Goal: Task Accomplishment & Management: Use online tool/utility

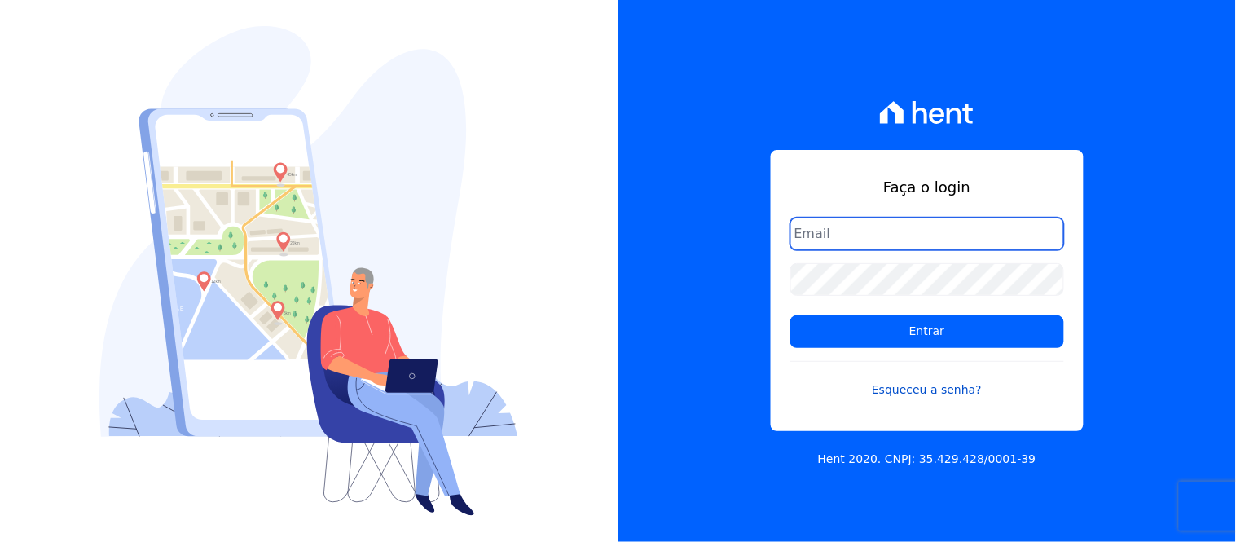
type input "[EMAIL_ADDRESS][DOMAIN_NAME]"
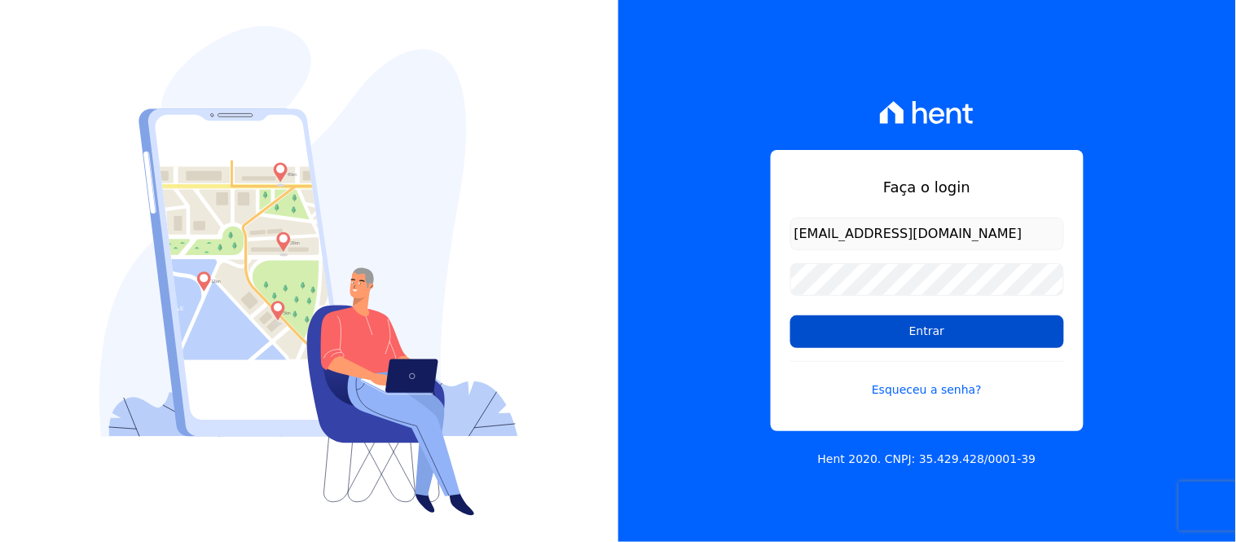
click at [946, 335] on input "Entrar" at bounding box center [927, 331] width 274 height 33
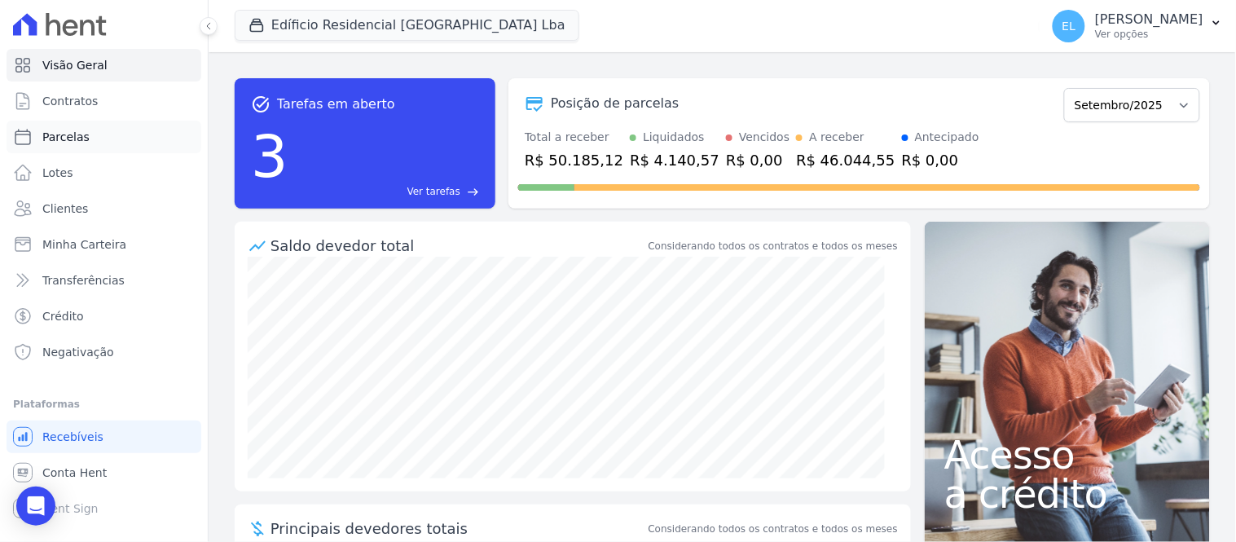
click at [79, 133] on span "Parcelas" at bounding box center [65, 137] width 47 height 16
select select
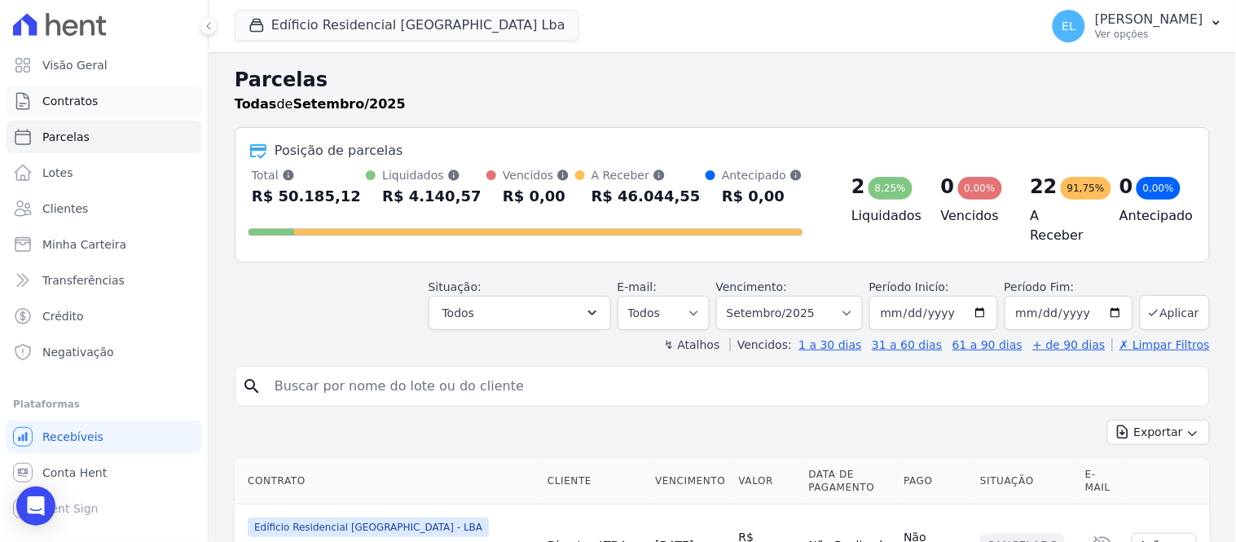
click at [59, 108] on span "Contratos" at bounding box center [69, 101] width 55 height 16
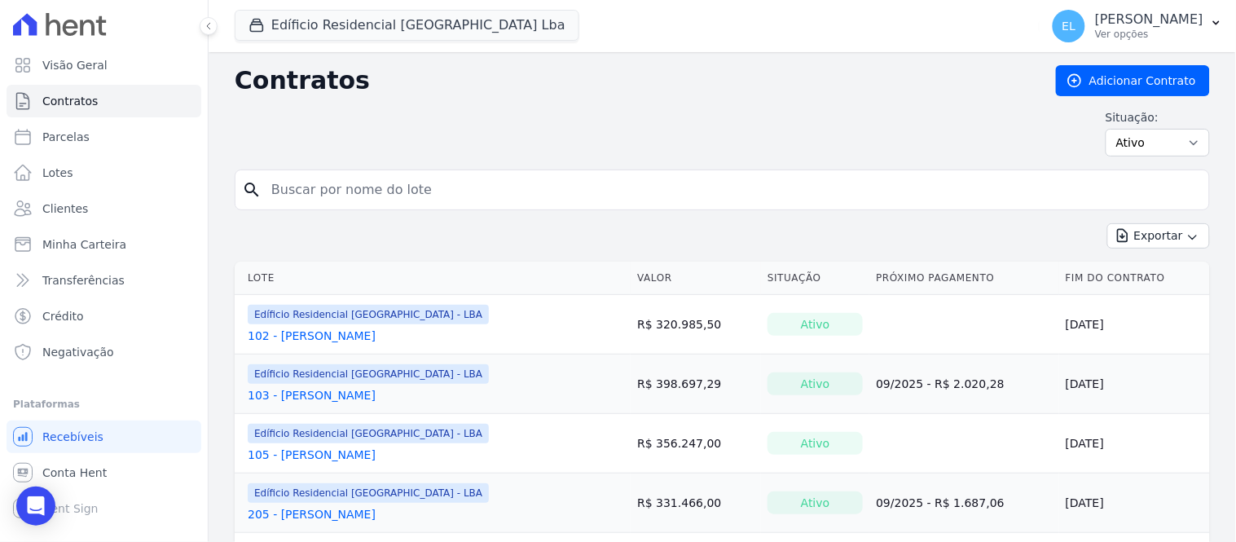
click at [318, 192] on input "search" at bounding box center [731, 189] width 941 height 33
type input "[PERSON_NAME]"
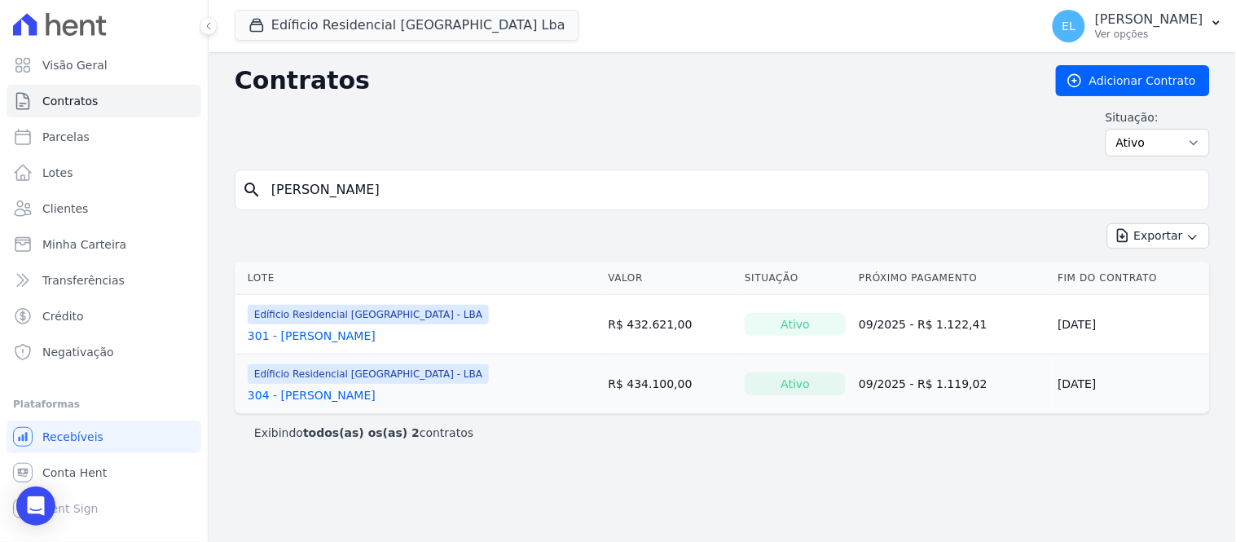
click at [312, 338] on link "301 - [PERSON_NAME]" at bounding box center [312, 335] width 128 height 16
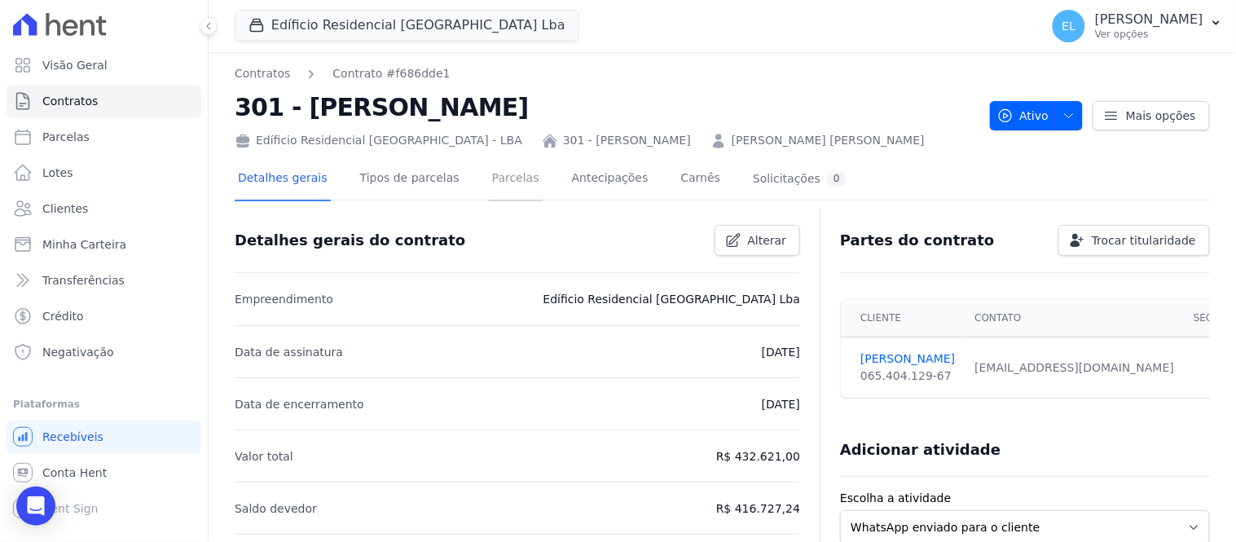
click at [498, 179] on link "Parcelas" at bounding box center [516, 179] width 54 height 43
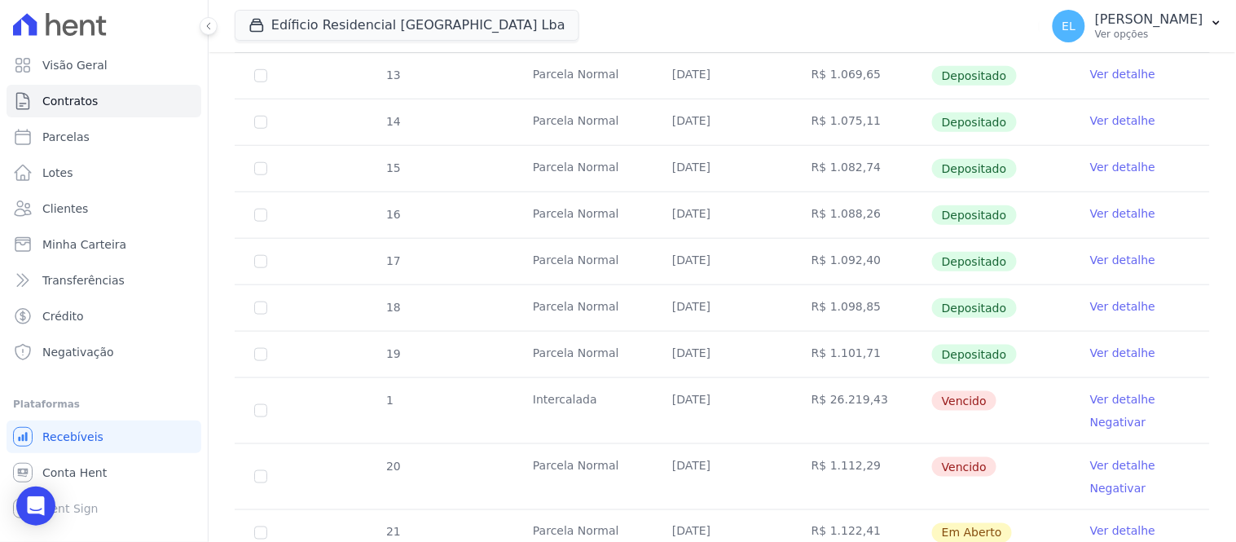
scroll to position [362, 0]
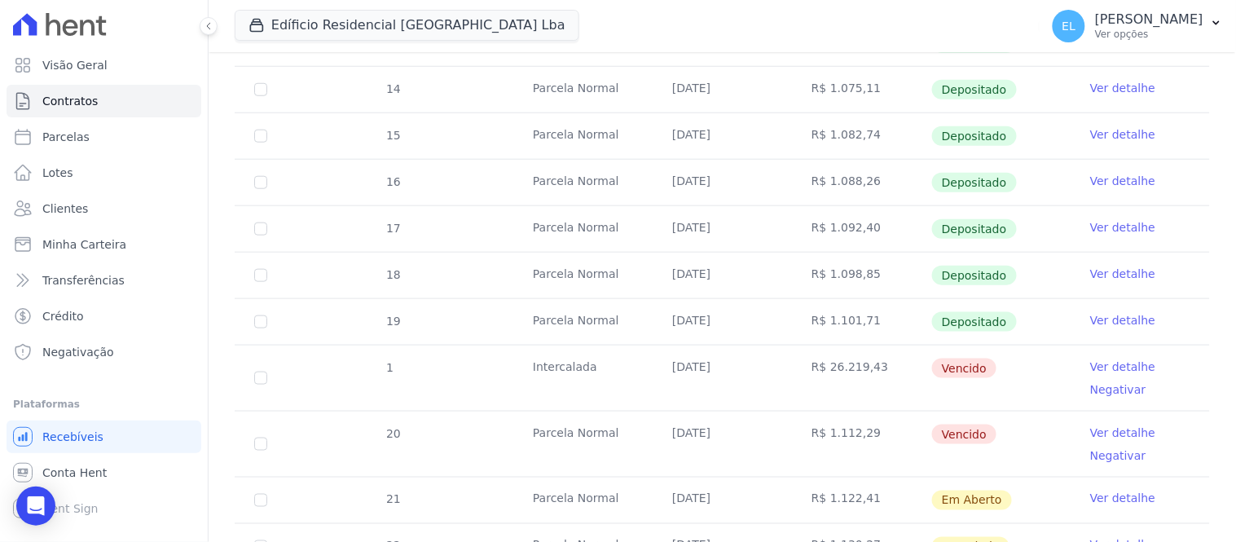
click at [1090, 432] on link "Ver detalhe" at bounding box center [1122, 432] width 65 height 16
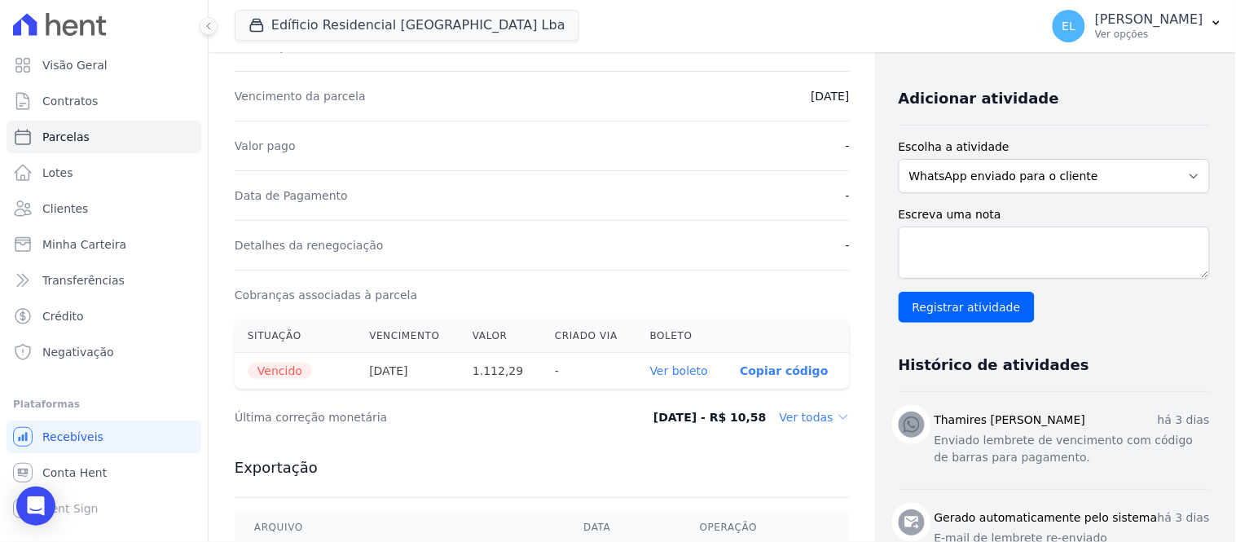
scroll to position [362, 0]
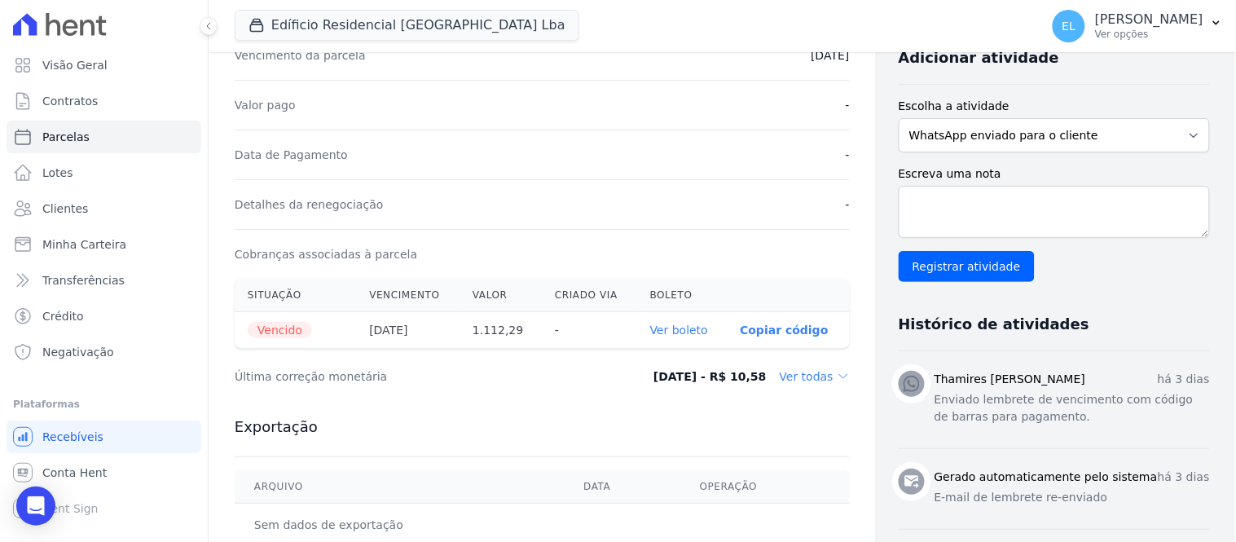
click at [760, 329] on p "Copiar código" at bounding box center [784, 329] width 88 height 13
click at [670, 331] on link "Ver boleto" at bounding box center [679, 329] width 58 height 13
click at [210, 33] on button at bounding box center [209, 26] width 18 height 18
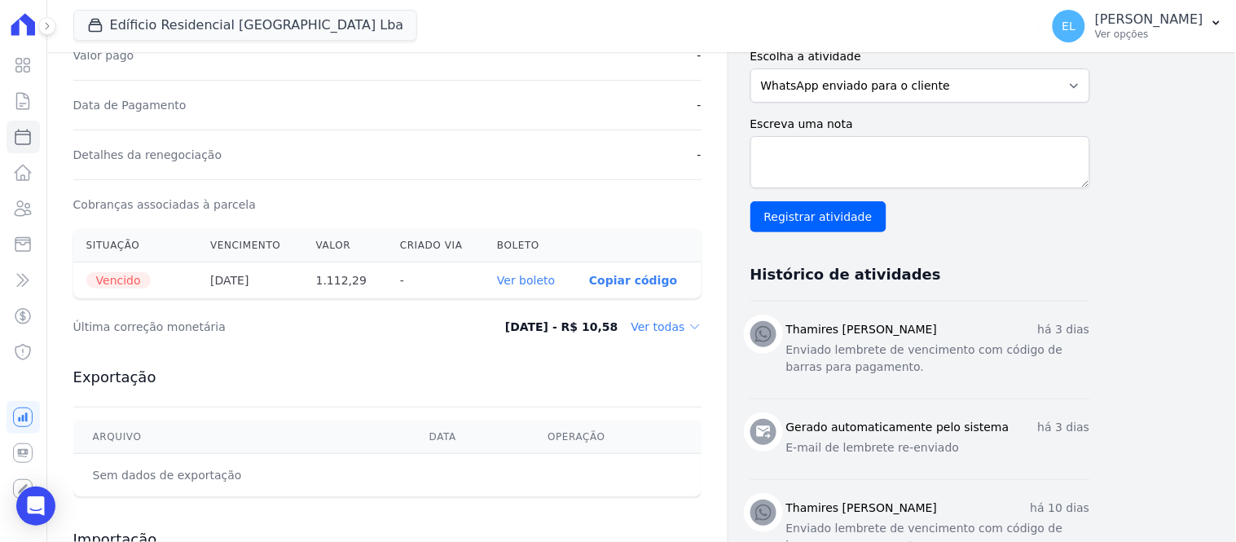
scroll to position [0, 0]
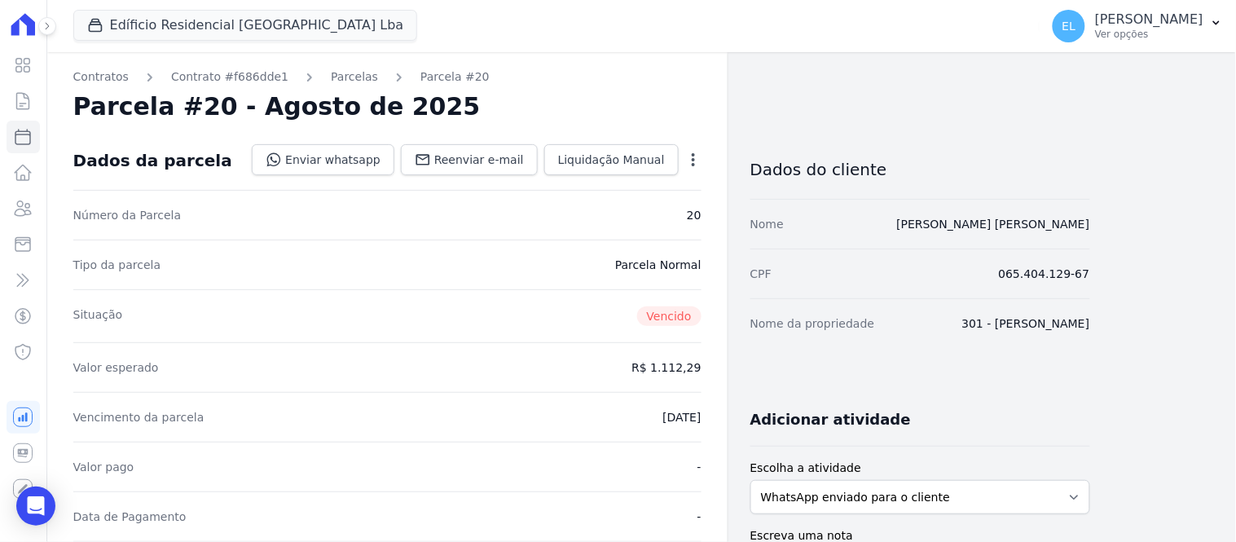
click at [334, 72] on link "Parcelas" at bounding box center [354, 76] width 47 height 17
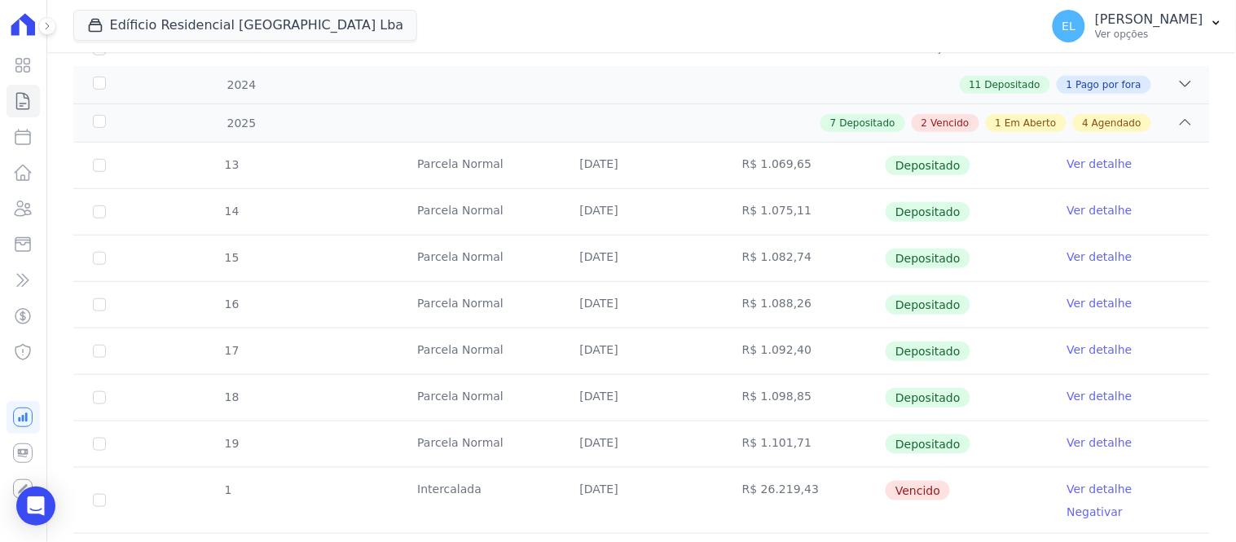
scroll to position [271, 0]
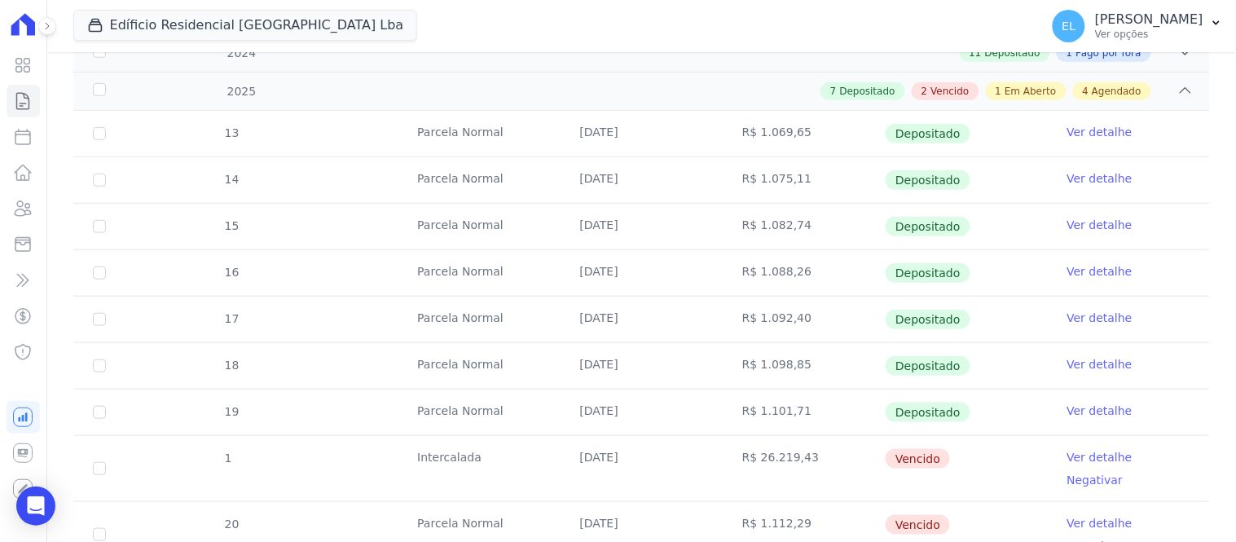
click at [1070, 456] on link "Ver detalhe" at bounding box center [1099, 457] width 65 height 16
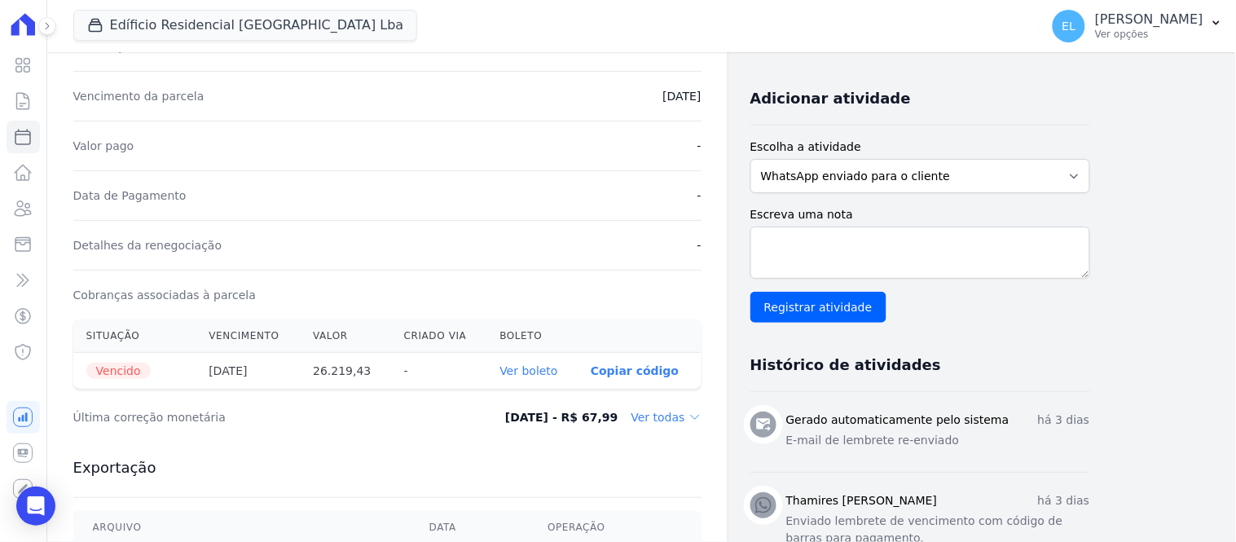
scroll to position [362, 0]
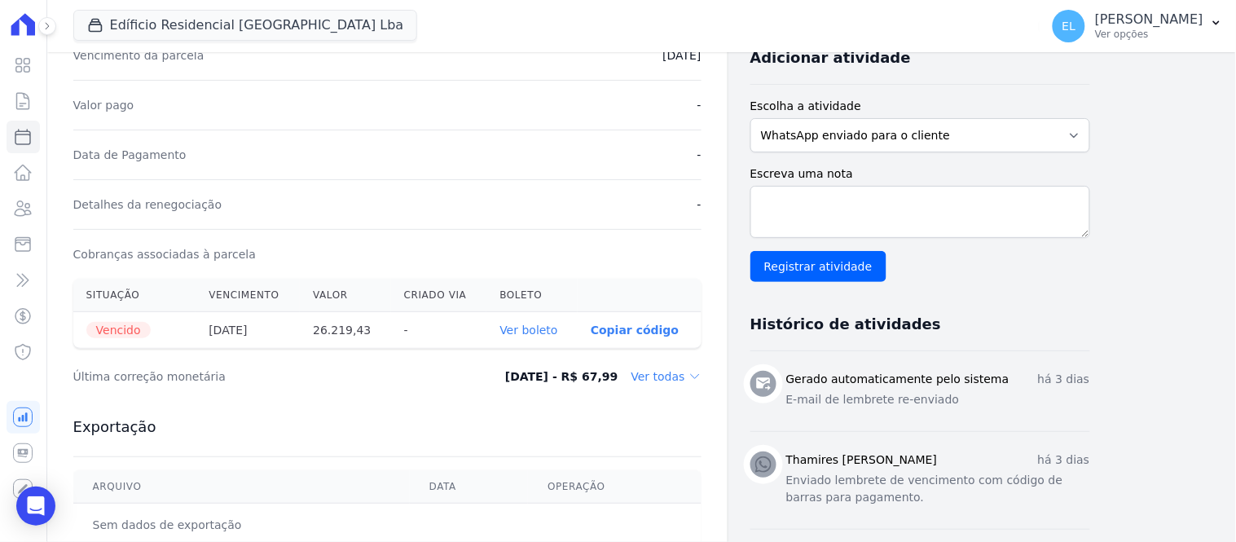
click at [648, 331] on p "Copiar código" at bounding box center [635, 329] width 88 height 13
click at [551, 337] on th "Ver boleto" at bounding box center [531, 330] width 91 height 37
click at [542, 331] on link "Ver boleto" at bounding box center [528, 329] width 58 height 13
